Goal: Task Accomplishment & Management: Manage account settings

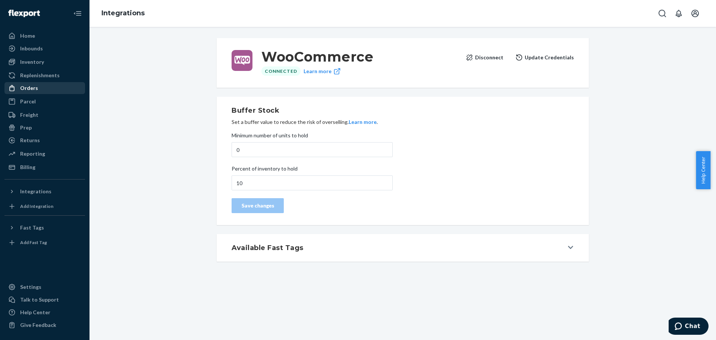
click at [28, 90] on div "Orders" at bounding box center [29, 87] width 18 height 7
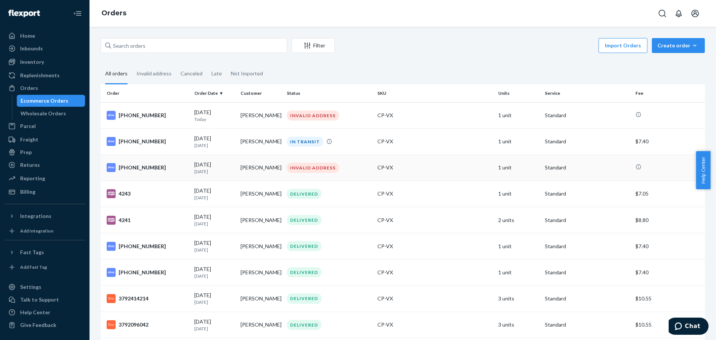
click at [158, 171] on div "[PHONE_NUMBER]" at bounding box center [148, 167] width 82 height 9
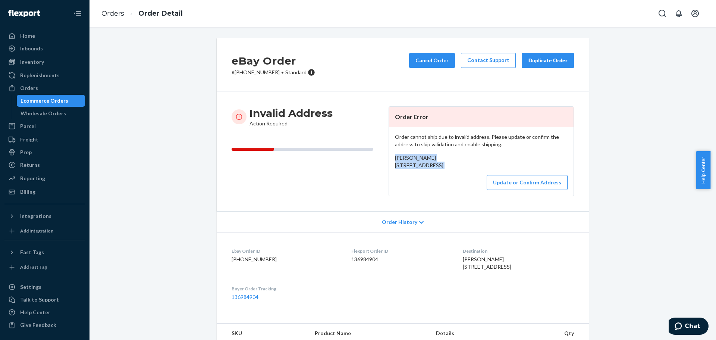
drag, startPoint x: 408, startPoint y: 186, endPoint x: 390, endPoint y: 156, distance: 34.3
click at [390, 156] on div "Order cannot ship due to invalid address. Please update or confirm the address …" at bounding box center [481, 161] width 185 height 69
click at [384, 166] on div "Invalid Address Action Required Order Error Order cannot ship due to invalid ad…" at bounding box center [403, 151] width 342 height 90
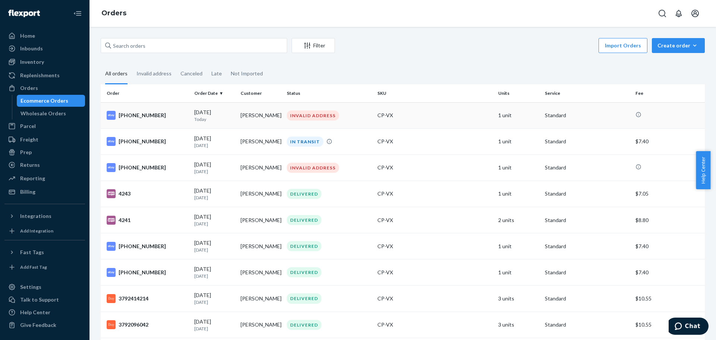
click at [144, 115] on div "[PHONE_NUMBER]" at bounding box center [148, 115] width 82 height 9
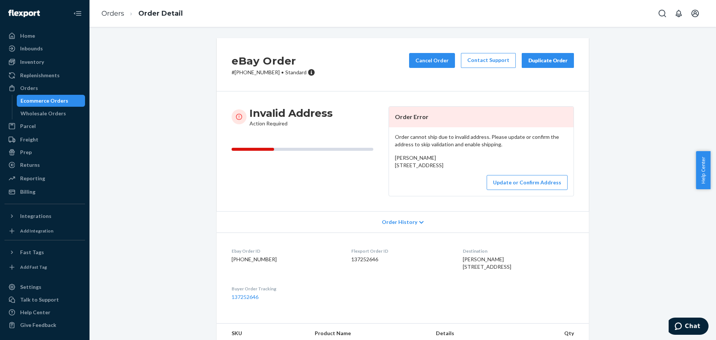
drag, startPoint x: 403, startPoint y: 181, endPoint x: 392, endPoint y: 159, distance: 24.2
click at [392, 159] on div "Order cannot ship due to invalid address. Please update or confirm the address …" at bounding box center [481, 161] width 185 height 69
copy span "[PERSON_NAME] [STREET_ADDRESS]"
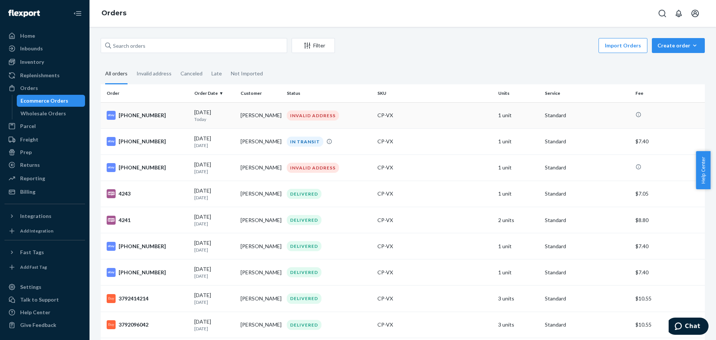
click at [150, 113] on div "[PHONE_NUMBER]" at bounding box center [148, 115] width 82 height 9
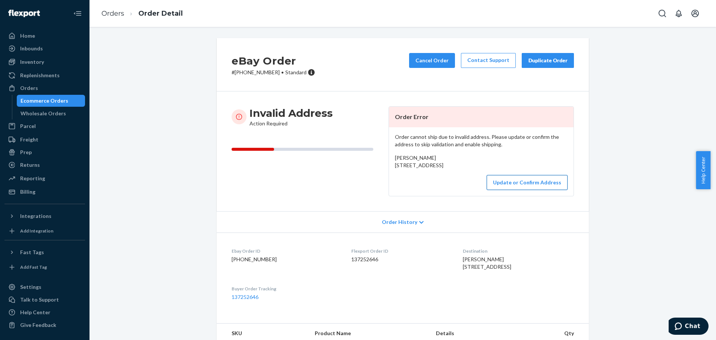
click at [520, 190] on button "Update or Confirm Address" at bounding box center [527, 182] width 81 height 15
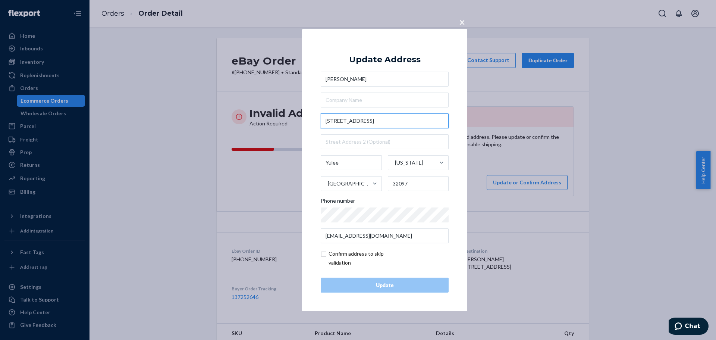
drag, startPoint x: 376, startPoint y: 121, endPoint x: 316, endPoint y: 121, distance: 59.7
click at [316, 121] on div "× Update Address [PERSON_NAME] [STREET_ADDRESS][US_STATE] Phone number [EMAIL_A…" at bounding box center [384, 170] width 165 height 282
click at [349, 119] on input "[STREET_ADDRESS]" at bounding box center [385, 120] width 128 height 15
click at [419, 122] on input "[STREET_ADDRESS]" at bounding box center [385, 120] width 128 height 15
paste input "Doubloon"
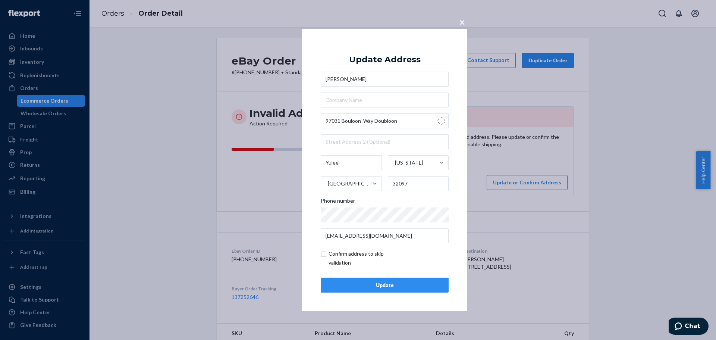
type input "[STREET_ADDRESS]"
click at [376, 286] on div "Update" at bounding box center [384, 284] width 115 height 7
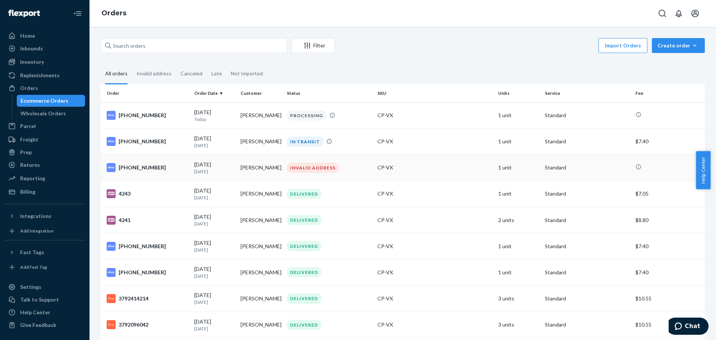
click at [126, 166] on div "[PHONE_NUMBER]" at bounding box center [148, 167] width 82 height 9
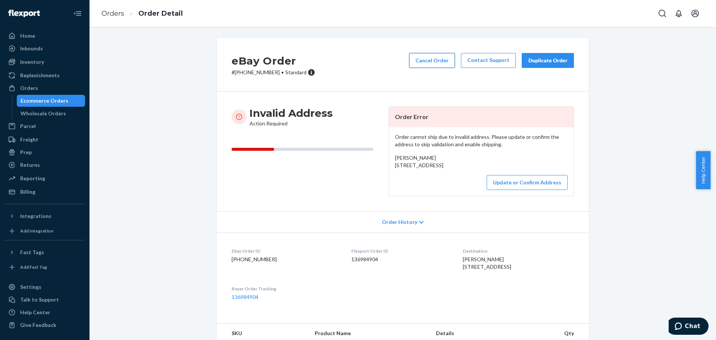
click at [430, 60] on button "Cancel Order" at bounding box center [432, 60] width 46 height 15
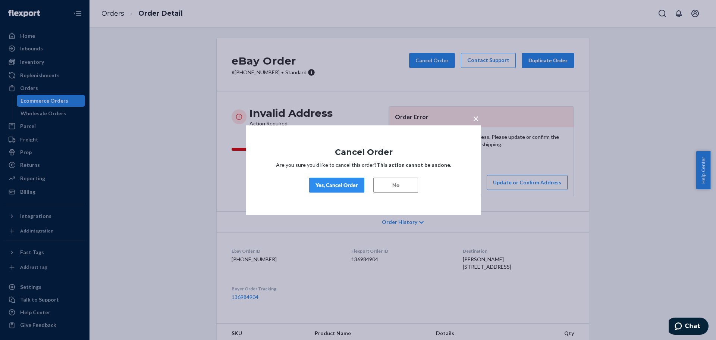
click at [335, 185] on div "Yes, Cancel Order" at bounding box center [337, 184] width 43 height 7
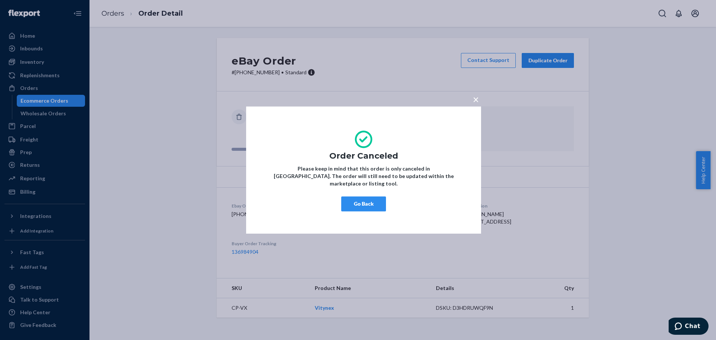
click at [477, 103] on span "×" at bounding box center [476, 99] width 6 height 13
